Goal: Task Accomplishment & Management: Manage account settings

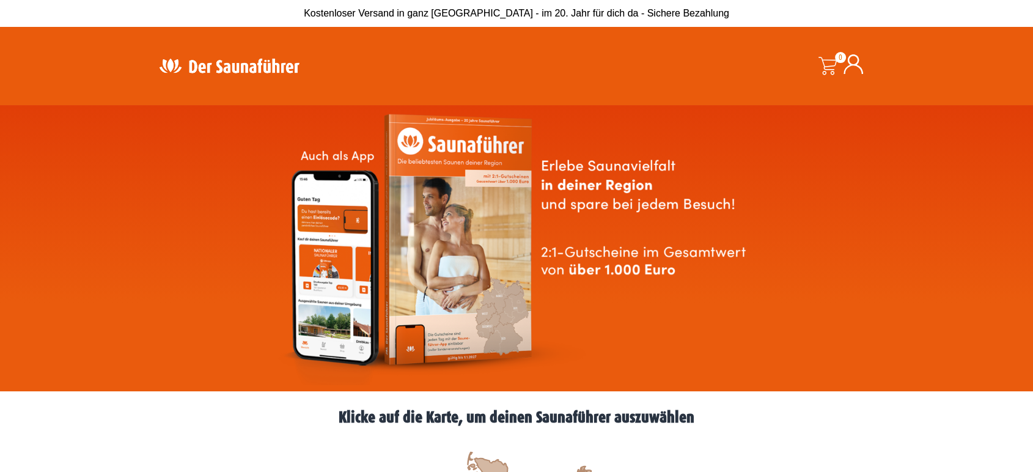
click at [852, 69] on icon at bounding box center [854, 64] width 20 height 20
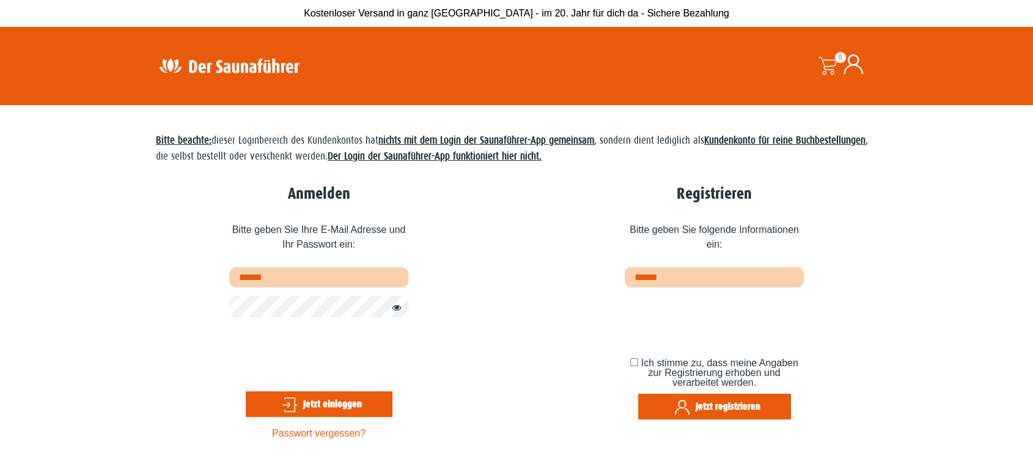
click at [276, 278] on input "text" at bounding box center [318, 277] width 179 height 20
type input "**********"
click at [397, 310] on button "Passwort anzeigen" at bounding box center [394, 308] width 16 height 15
click at [299, 407] on button "Jetzt einloggen" at bounding box center [319, 404] width 147 height 26
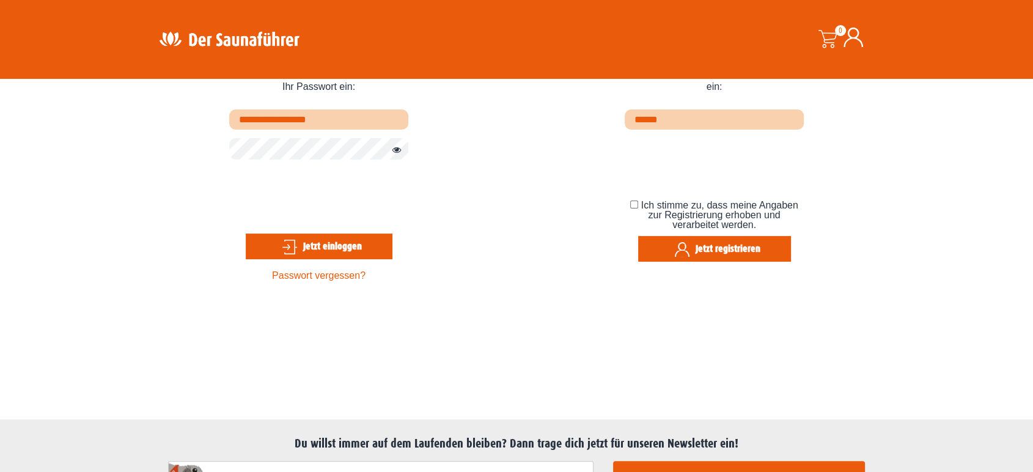
scroll to position [163, 0]
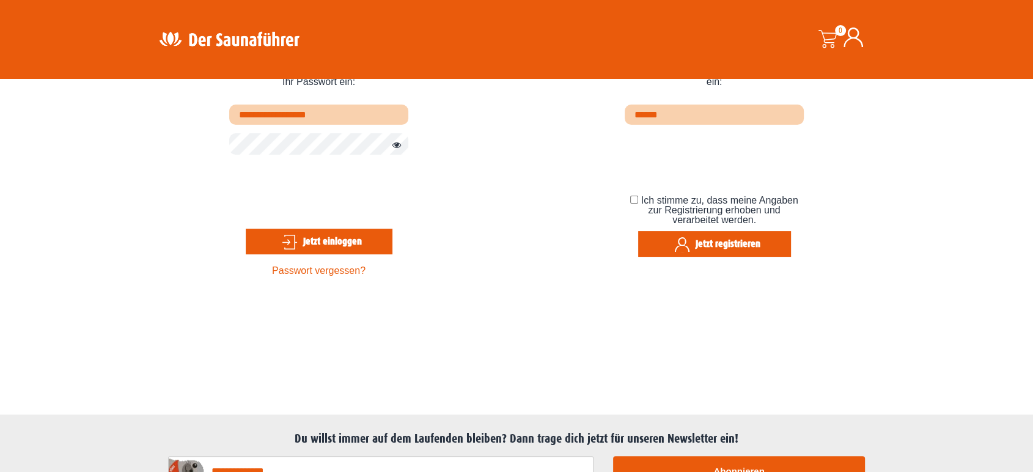
click at [341, 243] on button "Jetzt einloggen" at bounding box center [319, 242] width 147 height 26
click at [508, 237] on div "**********" at bounding box center [516, 152] width 721 height 270
click at [326, 273] on link "Passwort vergessen?" at bounding box center [319, 270] width 94 height 10
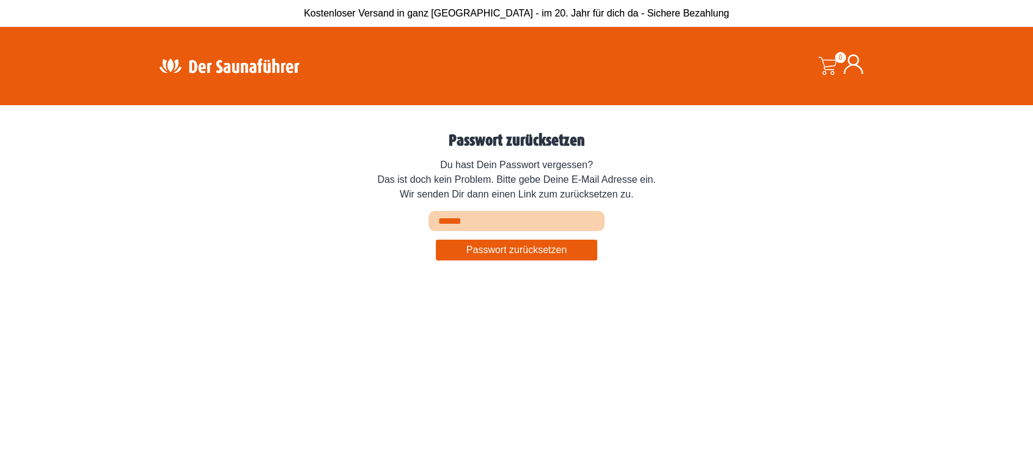
click at [463, 221] on input "Email Address or Username" at bounding box center [517, 221] width 176 height 20
type input "**********"
click at [534, 249] on button "Passwort zurücksetzen" at bounding box center [517, 250] width 162 height 21
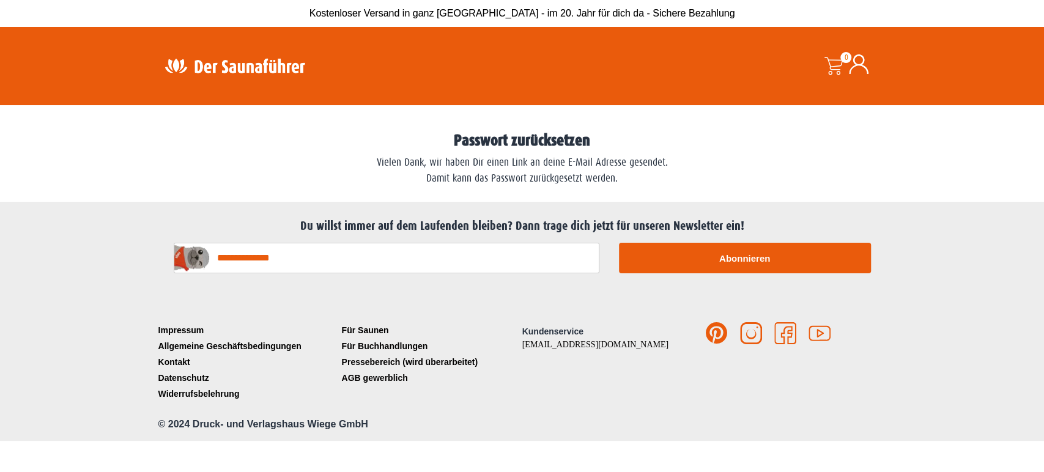
click at [297, 260] on input "E-Mail-Adresse*" at bounding box center [387, 258] width 426 height 31
type input "**********"
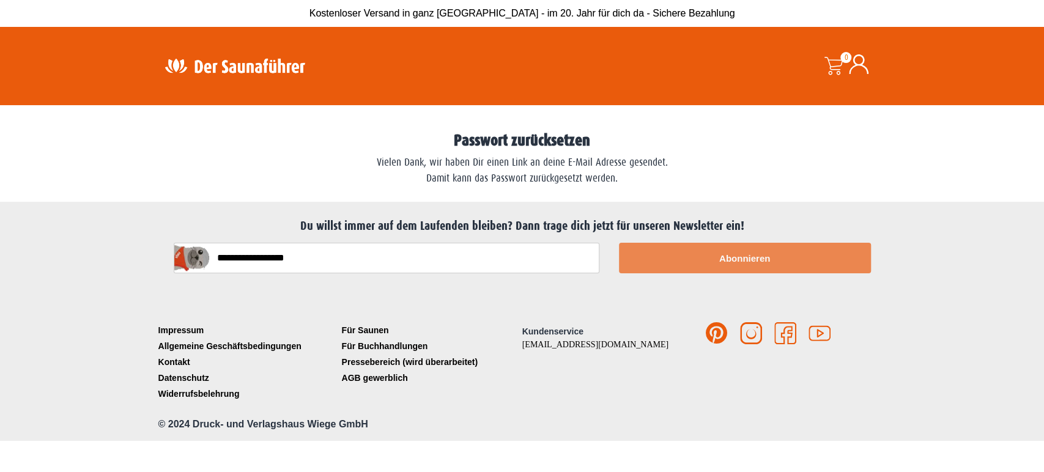
click at [762, 256] on button "Abonnieren" at bounding box center [745, 258] width 252 height 31
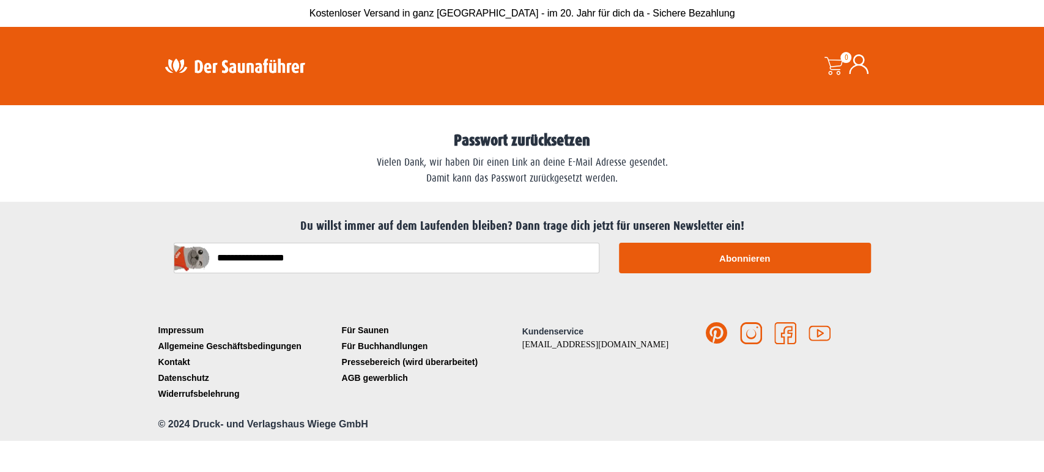
click at [860, 62] on icon at bounding box center [859, 64] width 20 height 20
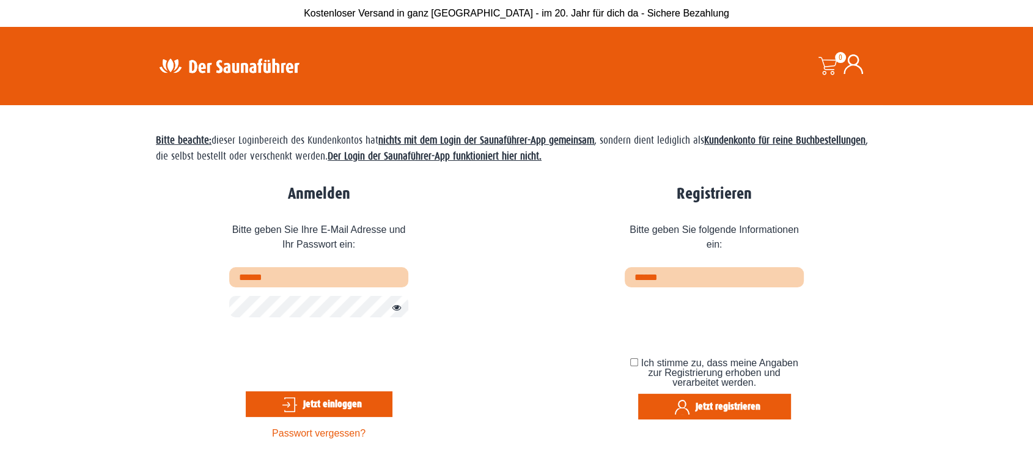
click at [277, 284] on input "text" at bounding box center [318, 277] width 179 height 20
click at [275, 276] on input "text" at bounding box center [318, 277] width 179 height 20
type input "**********"
click at [396, 308] on button "Passwort anzeigen" at bounding box center [394, 308] width 16 height 15
click at [295, 405] on button "Jetzt einloggen" at bounding box center [319, 404] width 147 height 26
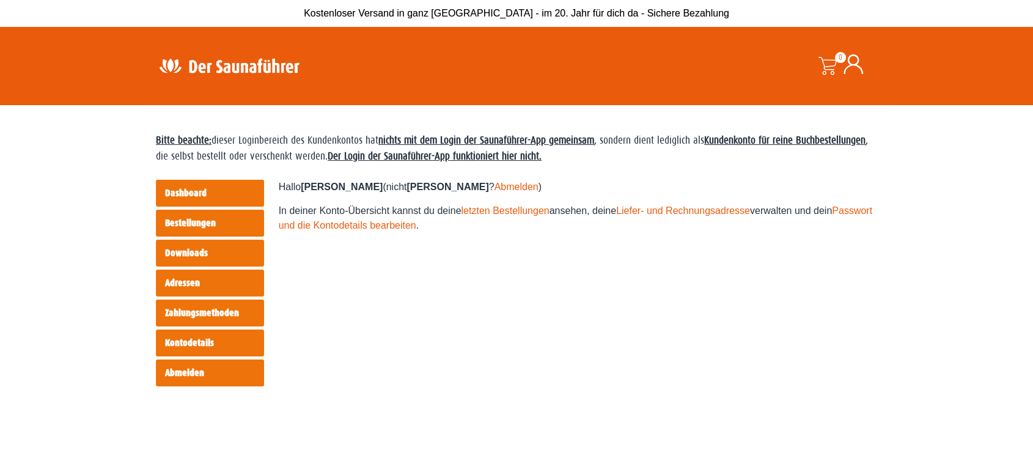
click at [202, 344] on link "Kontodetails" at bounding box center [210, 343] width 108 height 27
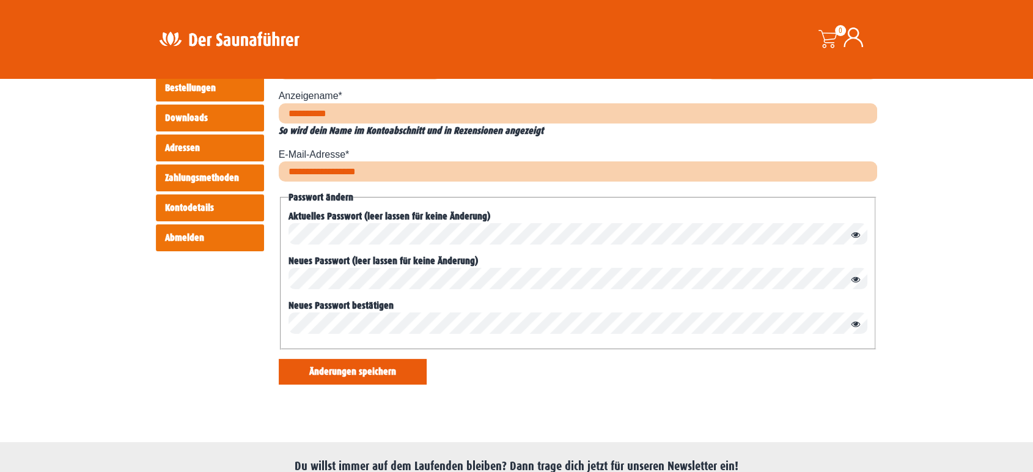
scroll to position [136, 0]
click at [182, 147] on link "Adressen" at bounding box center [210, 147] width 108 height 27
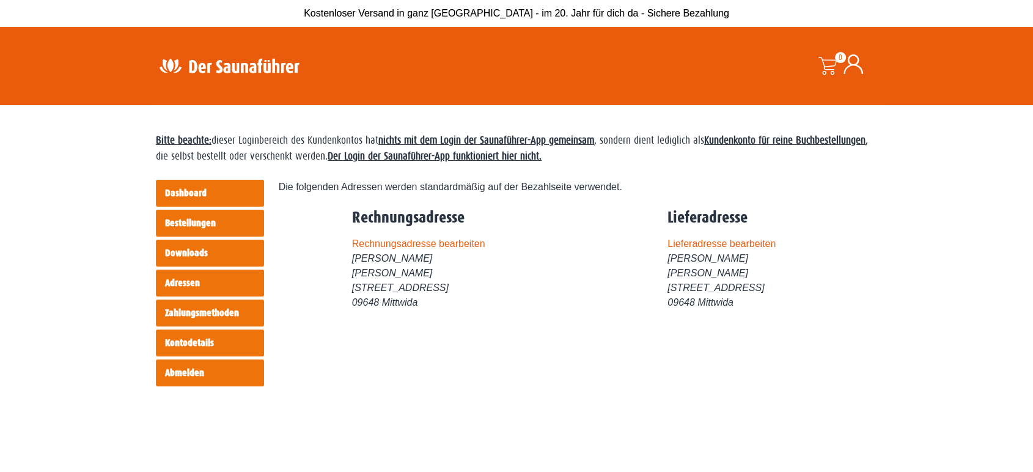
click at [181, 249] on link "Downloads" at bounding box center [210, 253] width 108 height 27
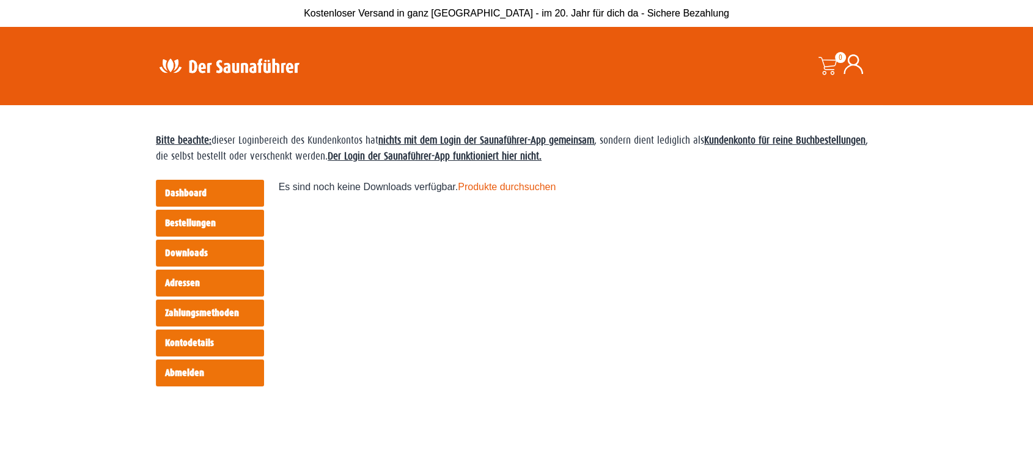
click at [193, 224] on link "Bestellungen" at bounding box center [210, 223] width 108 height 27
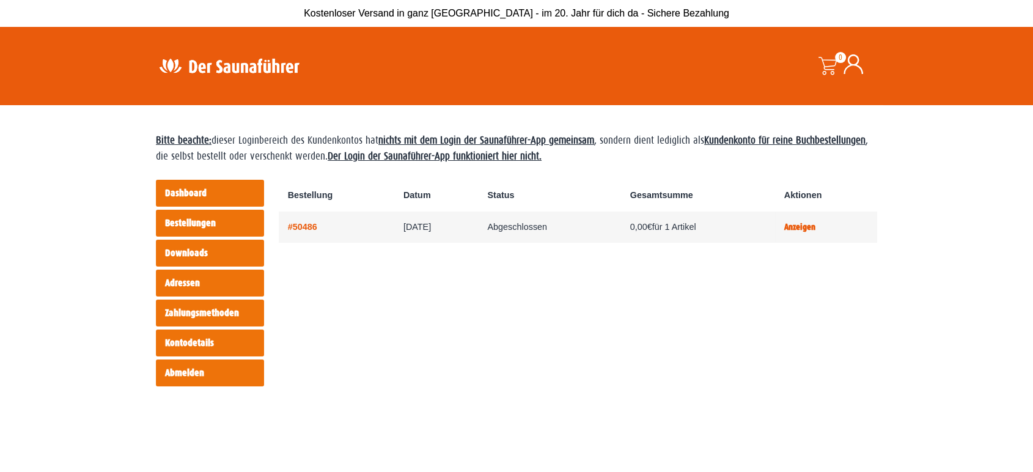
click at [179, 194] on link "Dashboard" at bounding box center [210, 193] width 108 height 27
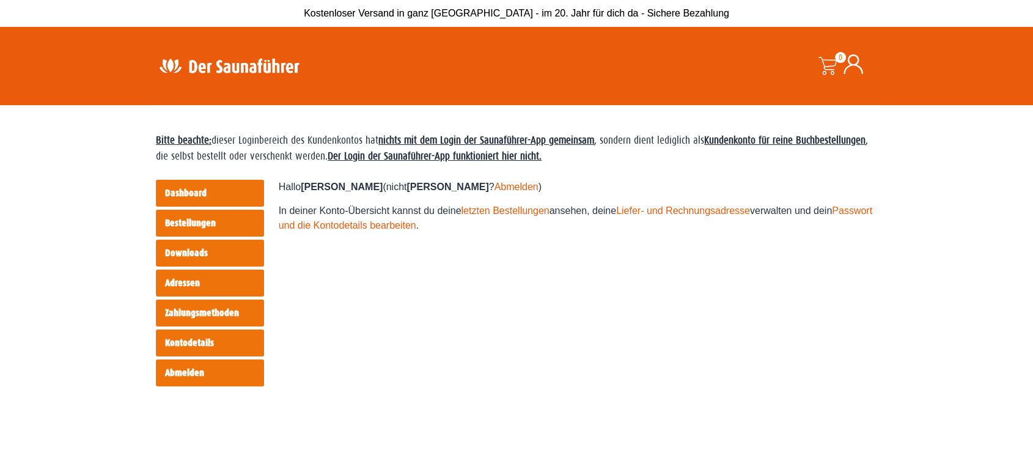
click at [853, 64] on icon at bounding box center [854, 64] width 20 height 20
click at [495, 187] on link "Abmelden" at bounding box center [517, 187] width 44 height 10
